Goal: Check status: Check status

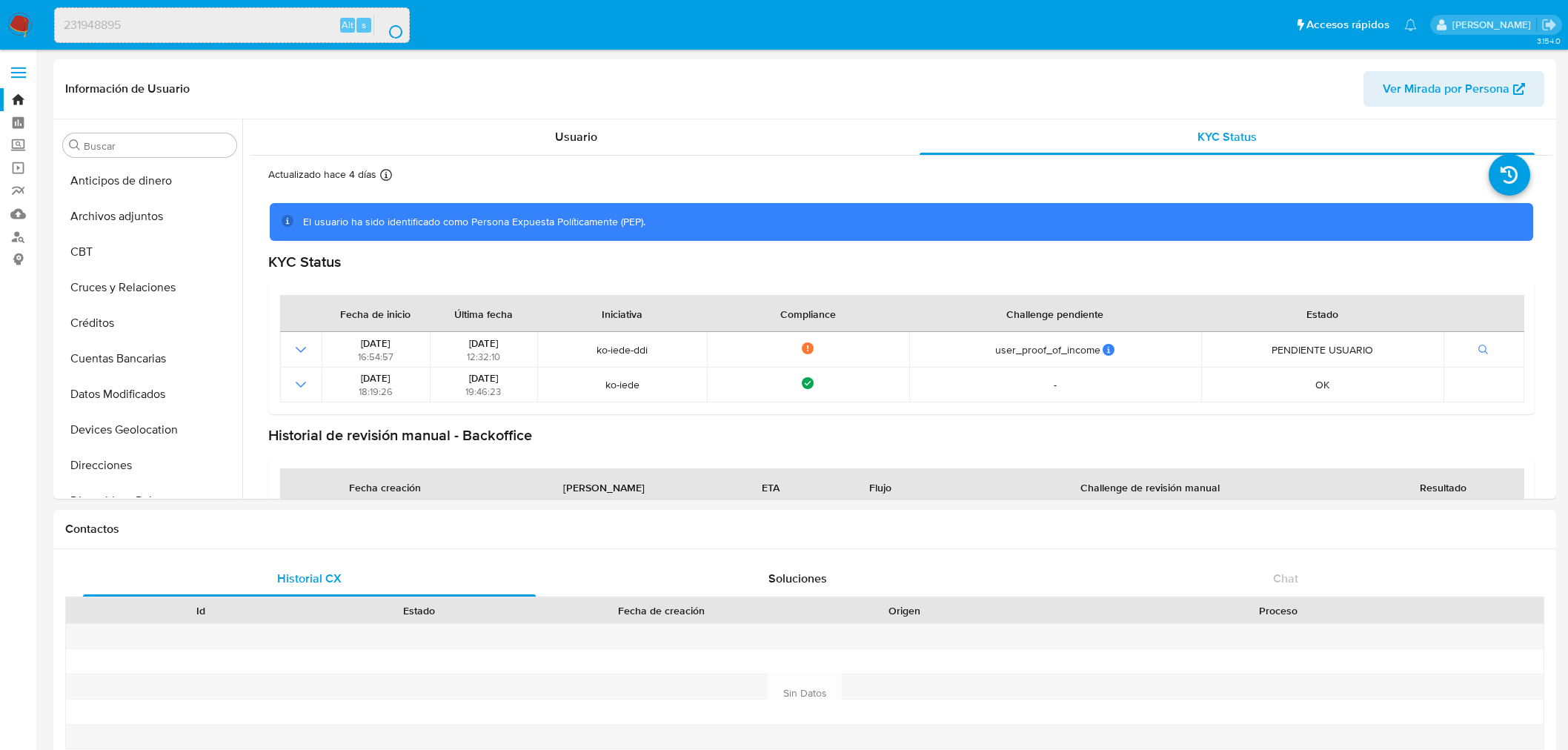
select select "10"
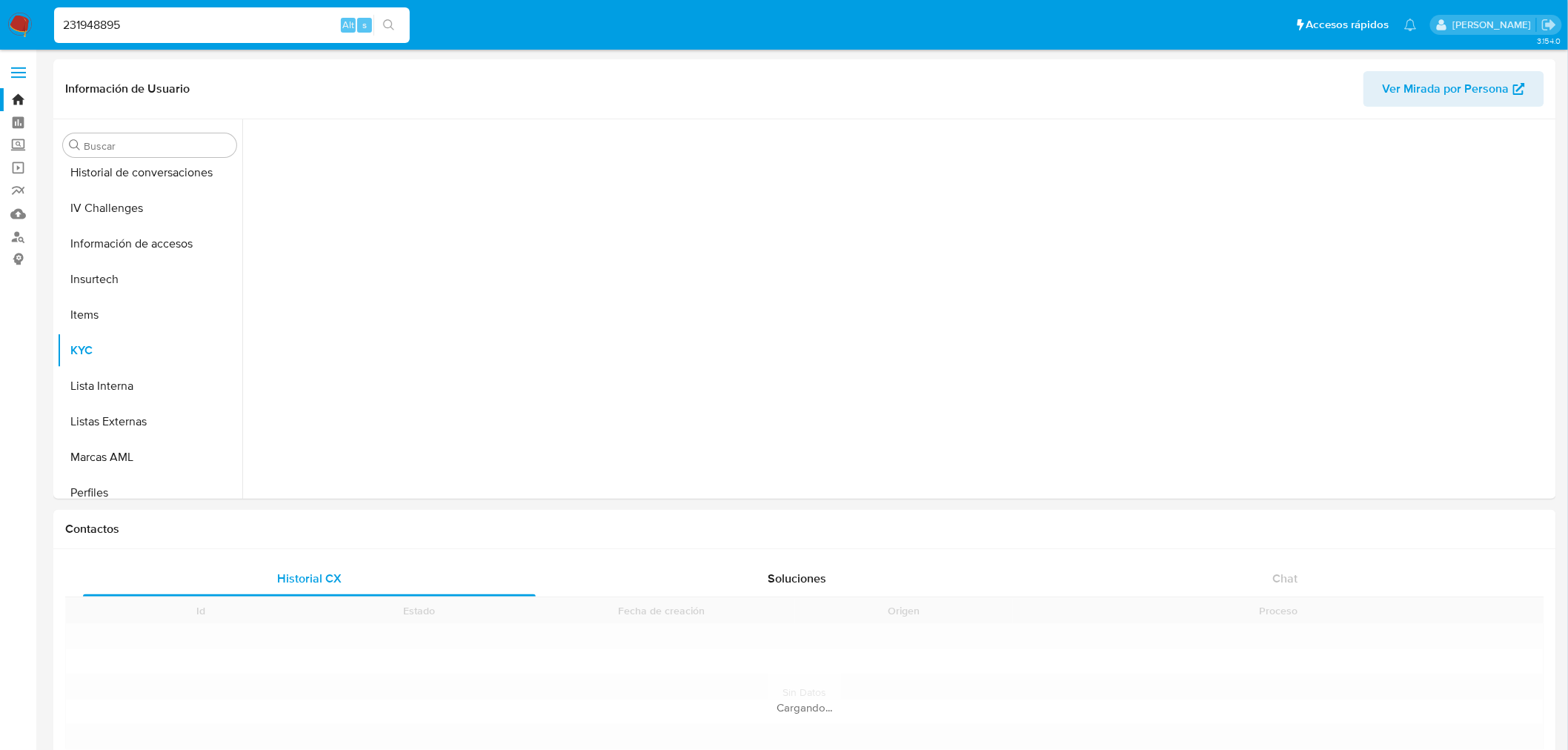
scroll to position [661, 0]
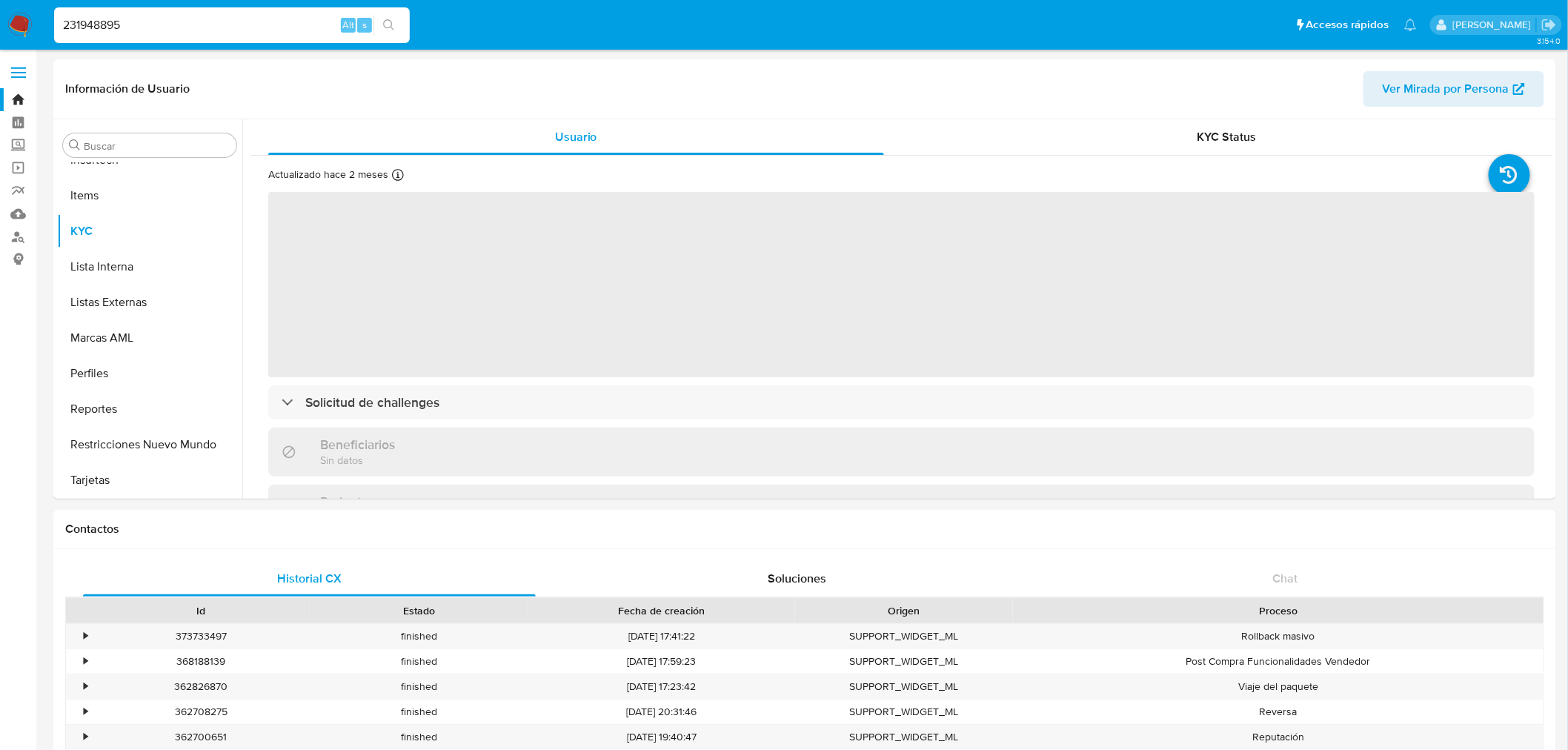
select select "10"
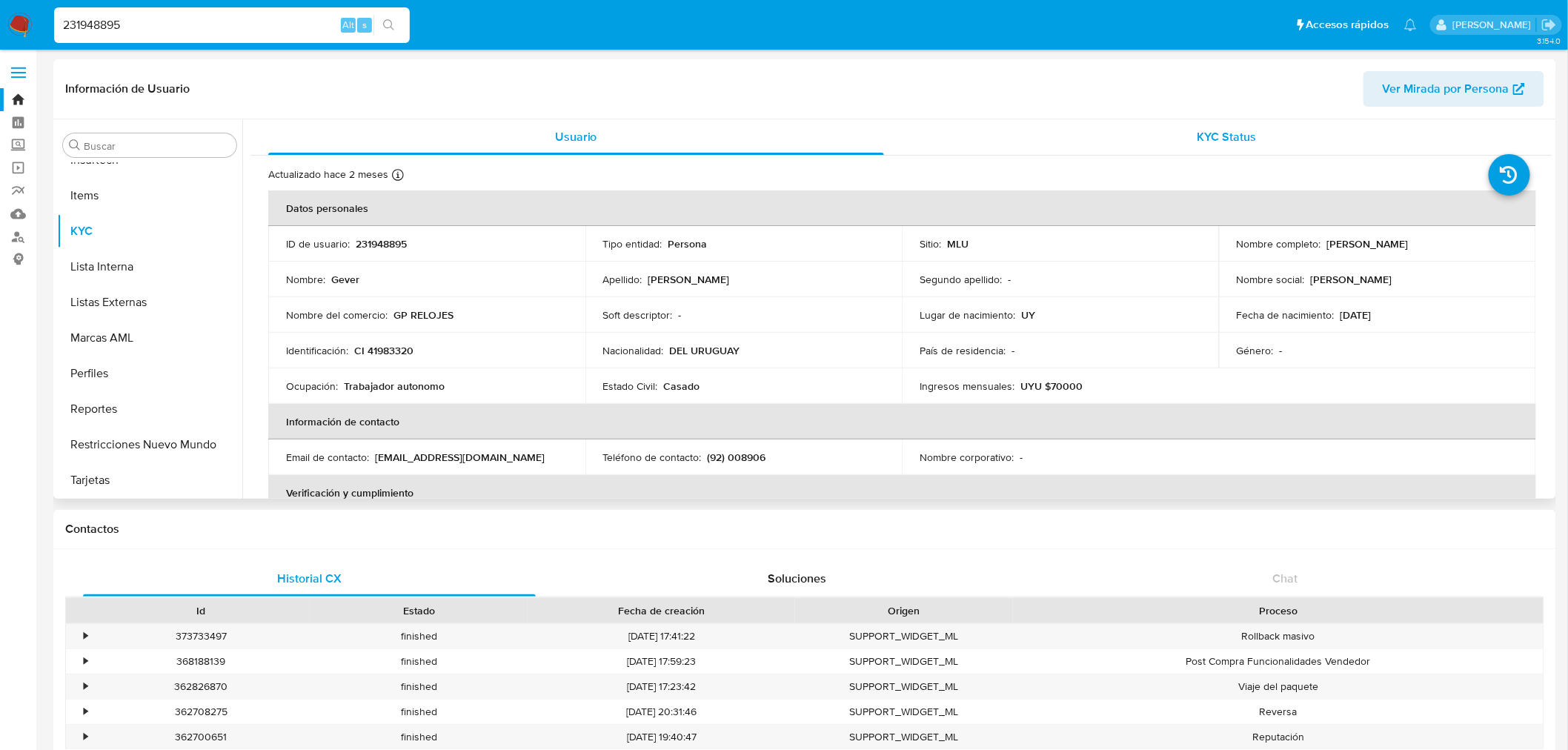
click at [1216, 149] on div "KYC Status" at bounding box center [1228, 137] width 616 height 36
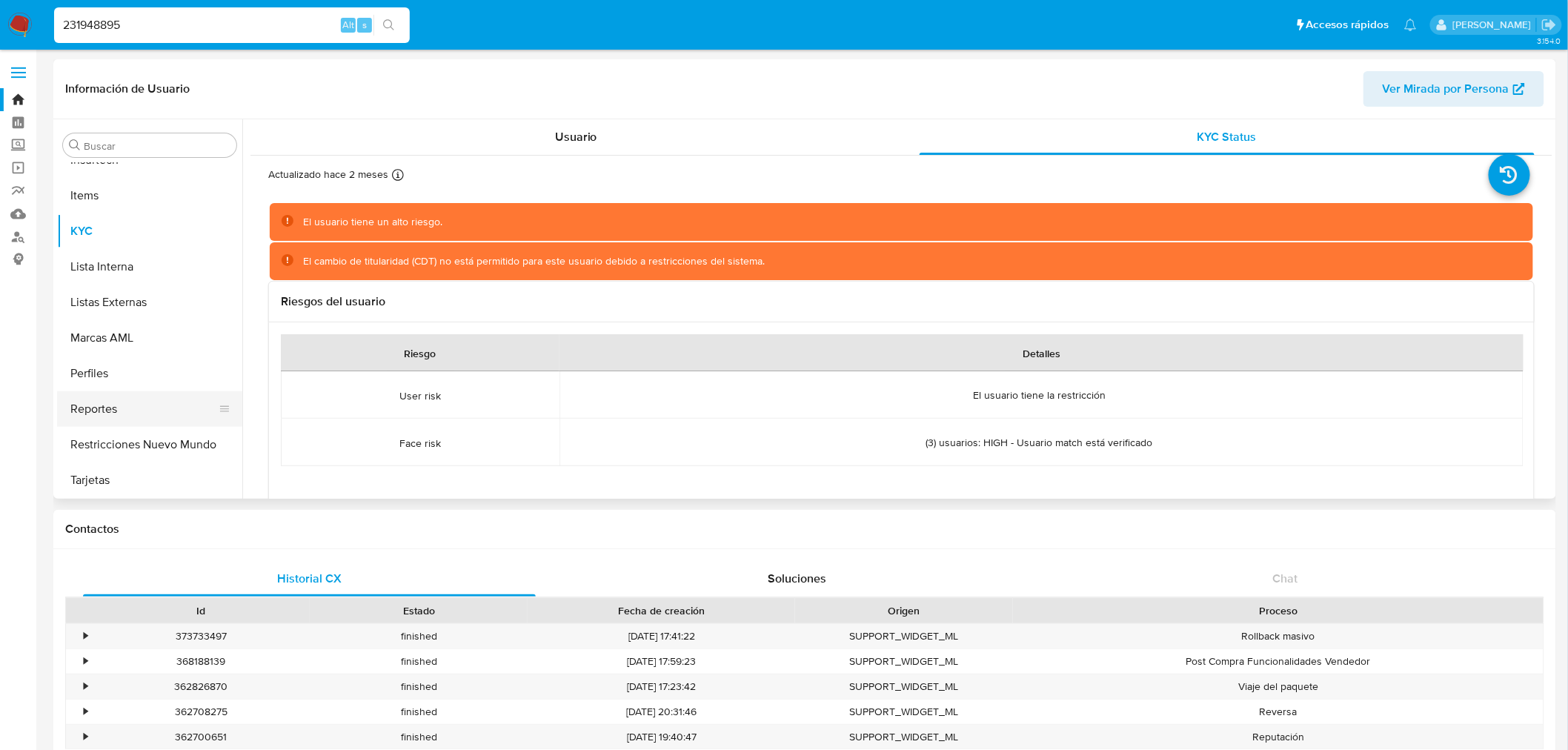
click at [171, 426] on button "Reportes" at bounding box center [144, 409] width 173 height 36
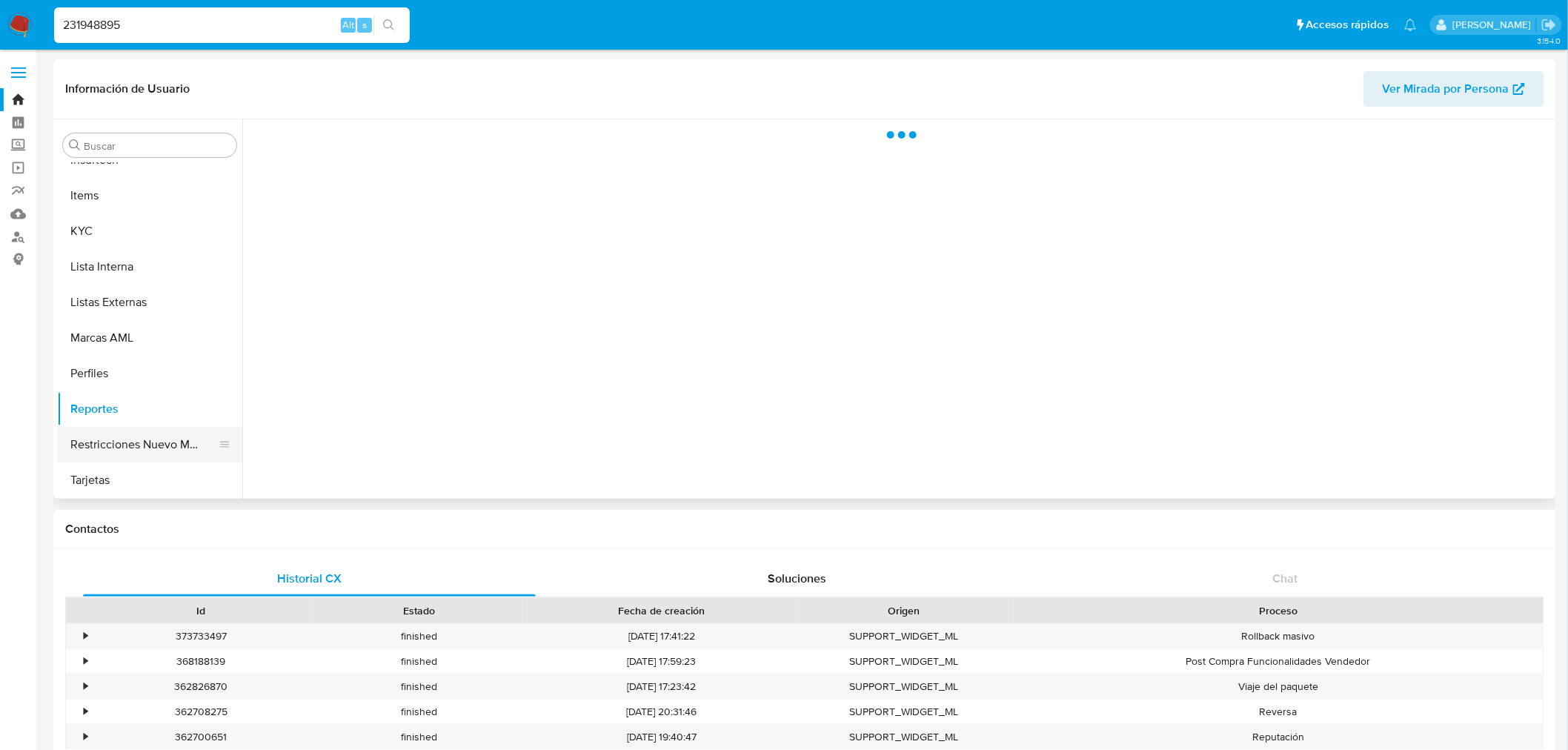
click at [171, 443] on button "Restricciones Nuevo Mundo" at bounding box center [144, 445] width 173 height 36
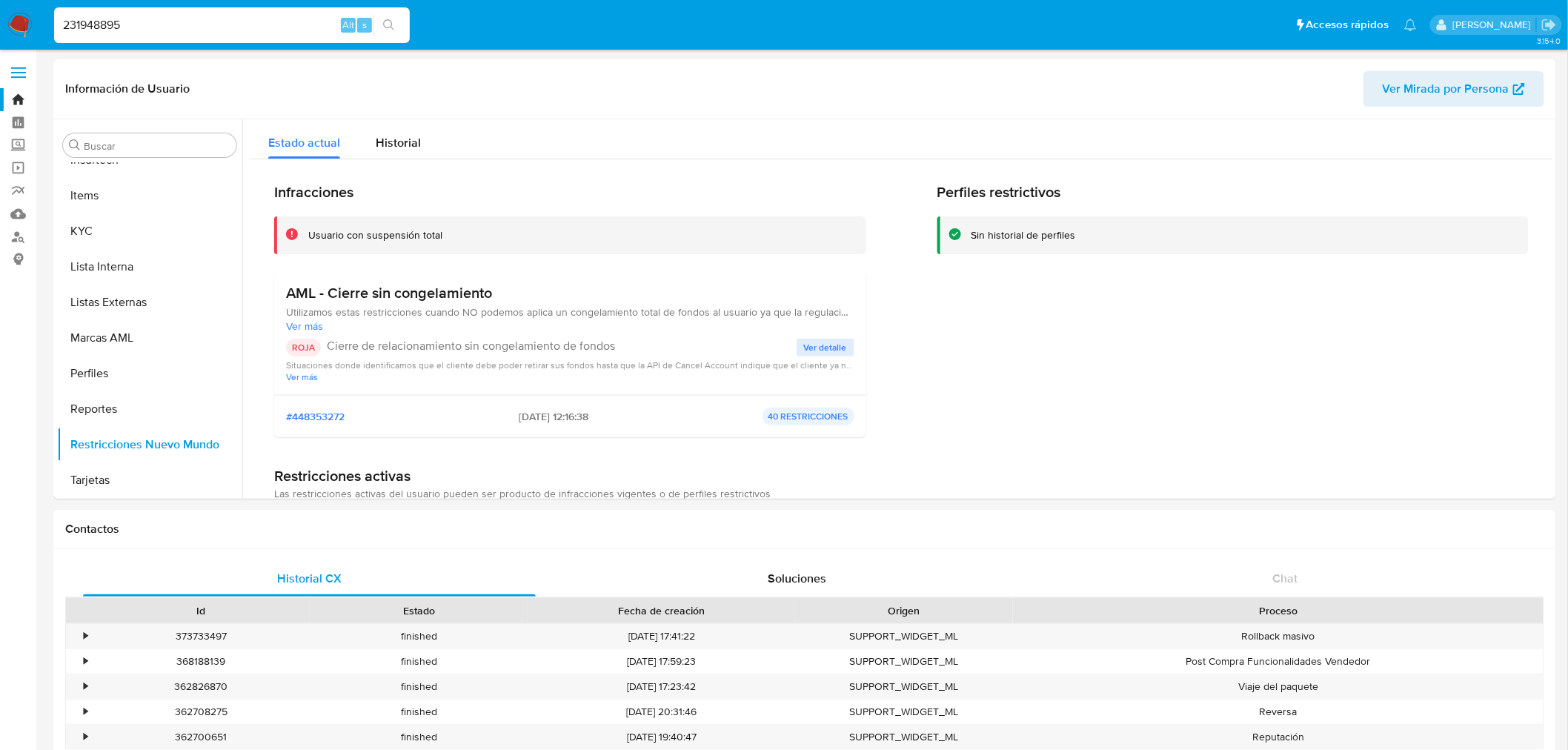
click at [118, 19] on input "231948895" at bounding box center [232, 25] width 356 height 19
paste input "1072191070"
type input "1072191070"
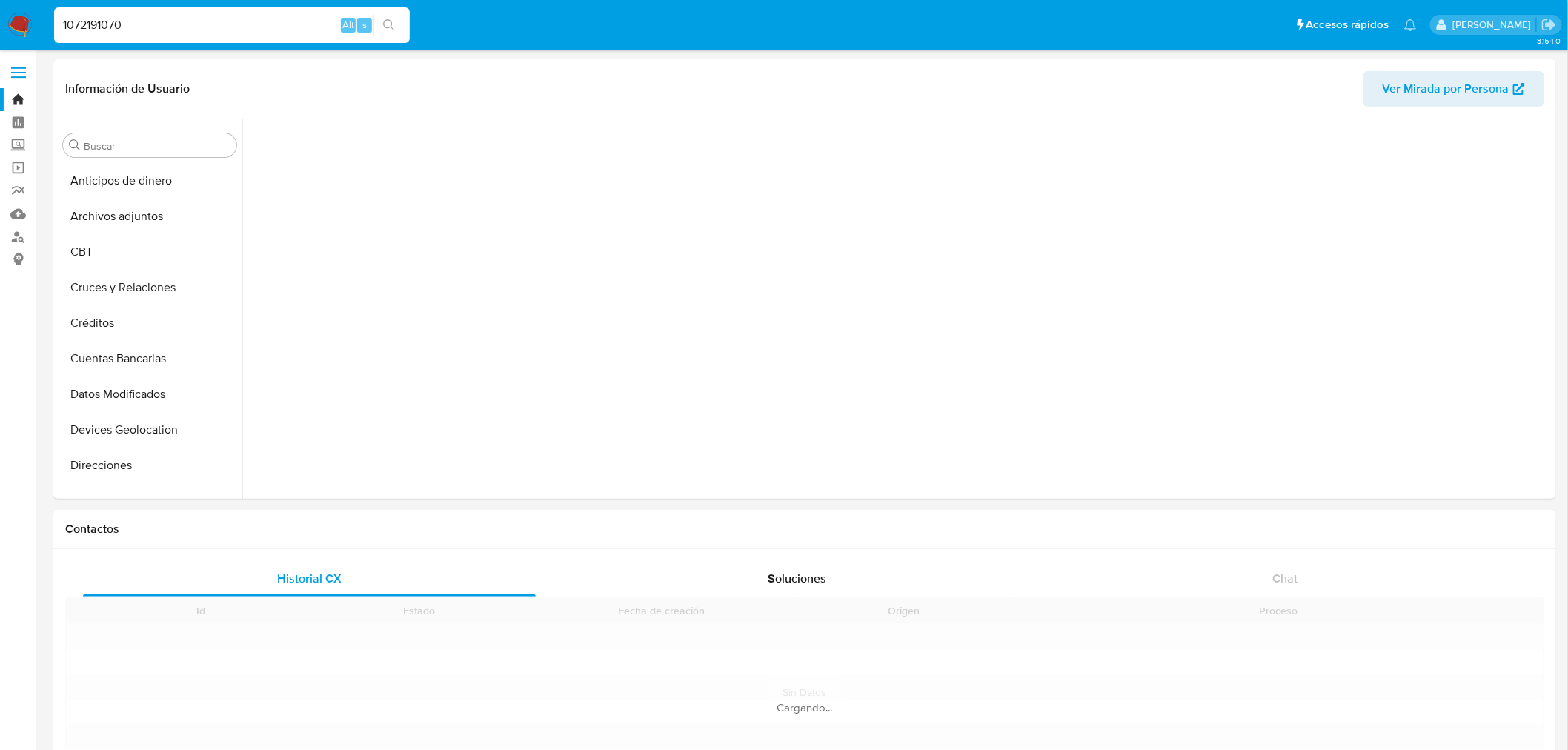
scroll to position [661, 0]
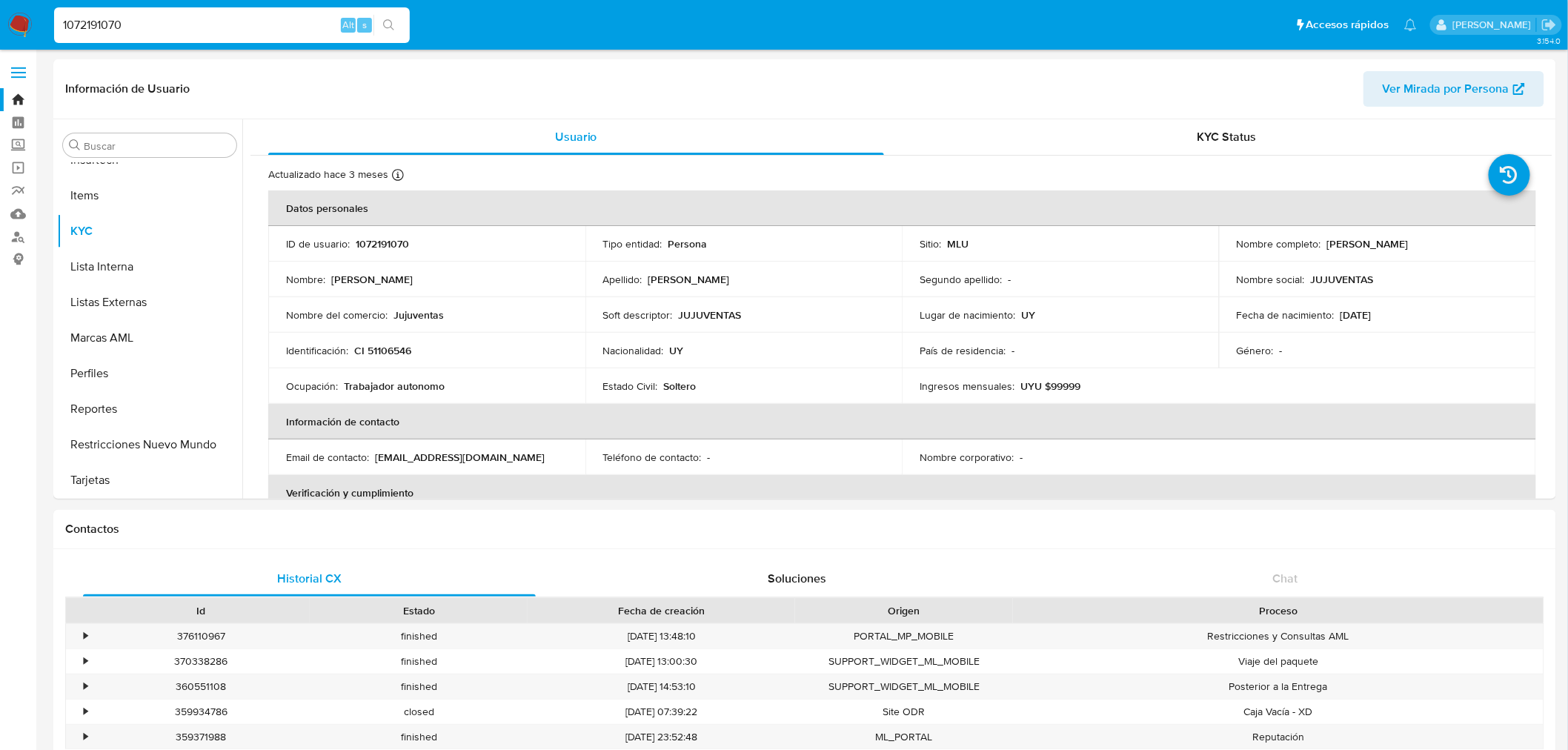
select select "10"
click at [127, 24] on input "1072191070" at bounding box center [232, 25] width 356 height 19
paste input "734907013"
type input "1734907013"
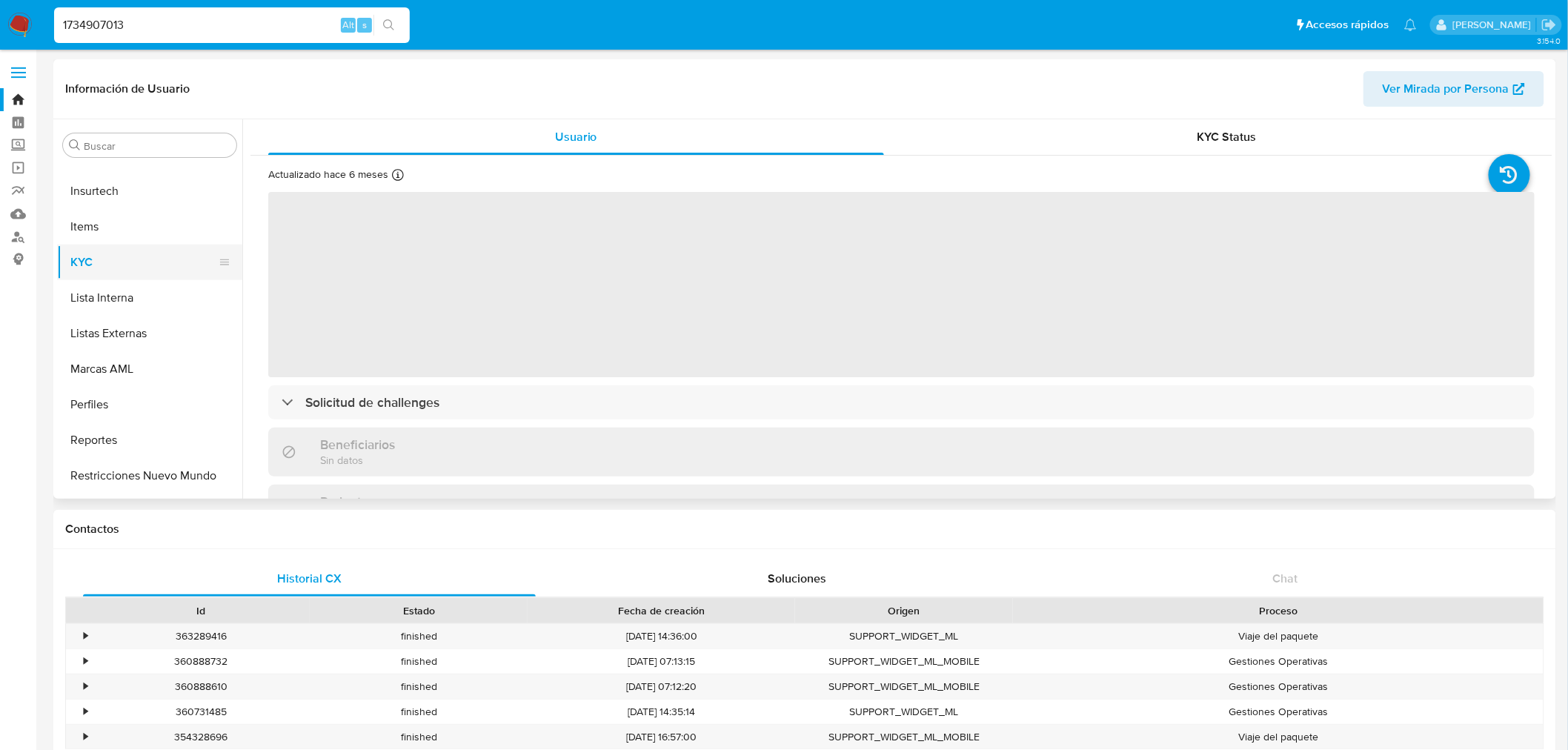
scroll to position [661, 0]
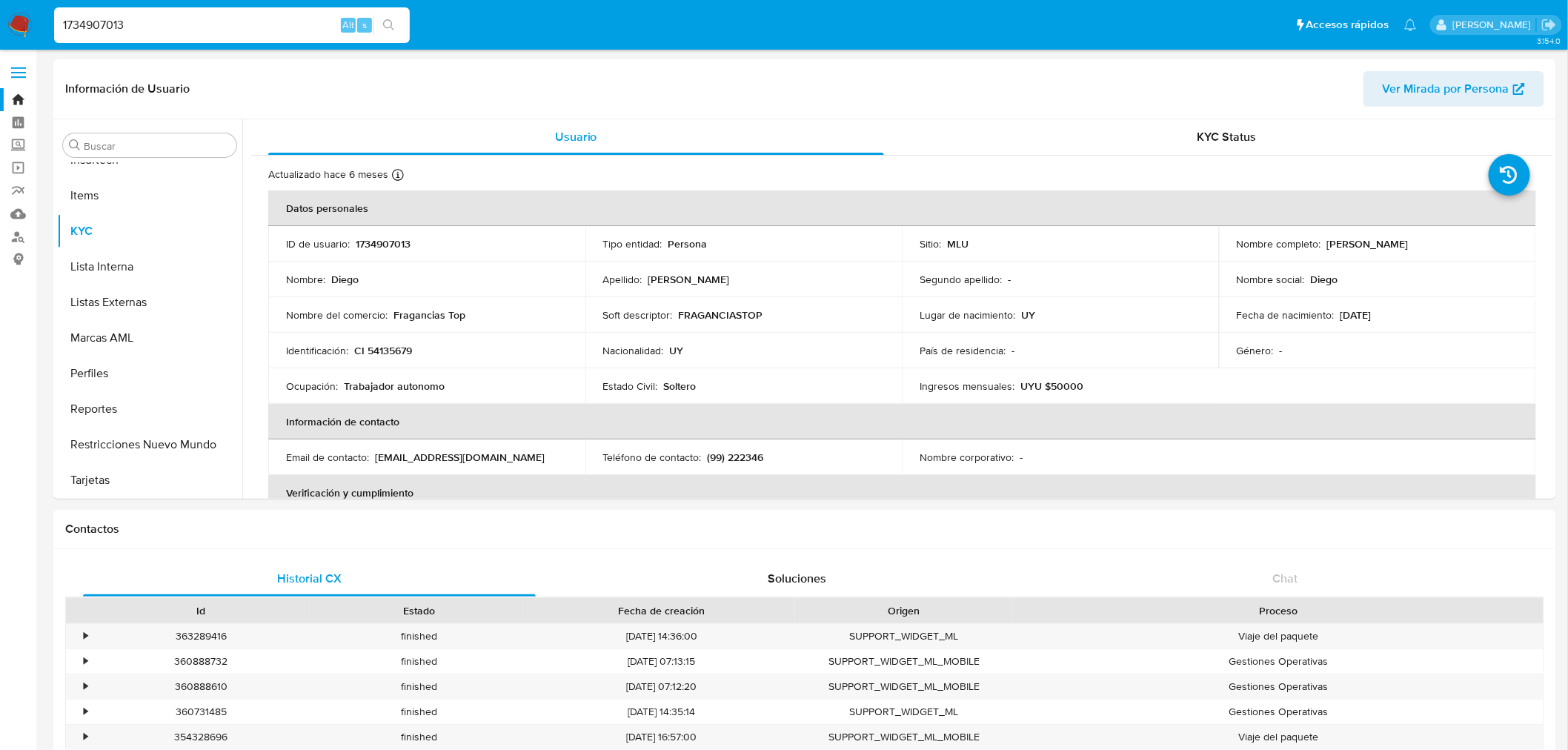
select select "10"
click at [396, 238] on p "1734907013" at bounding box center [383, 244] width 55 height 13
copy p "1734907013"
